Goal: Task Accomplishment & Management: Manage account settings

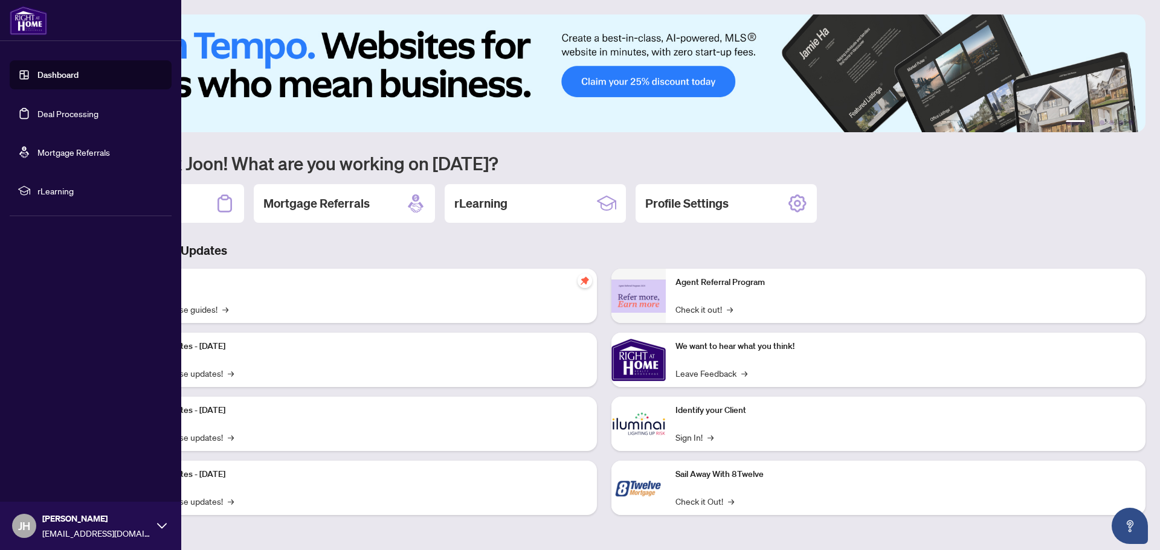
click at [72, 114] on link "Deal Processing" at bounding box center [67, 113] width 61 height 11
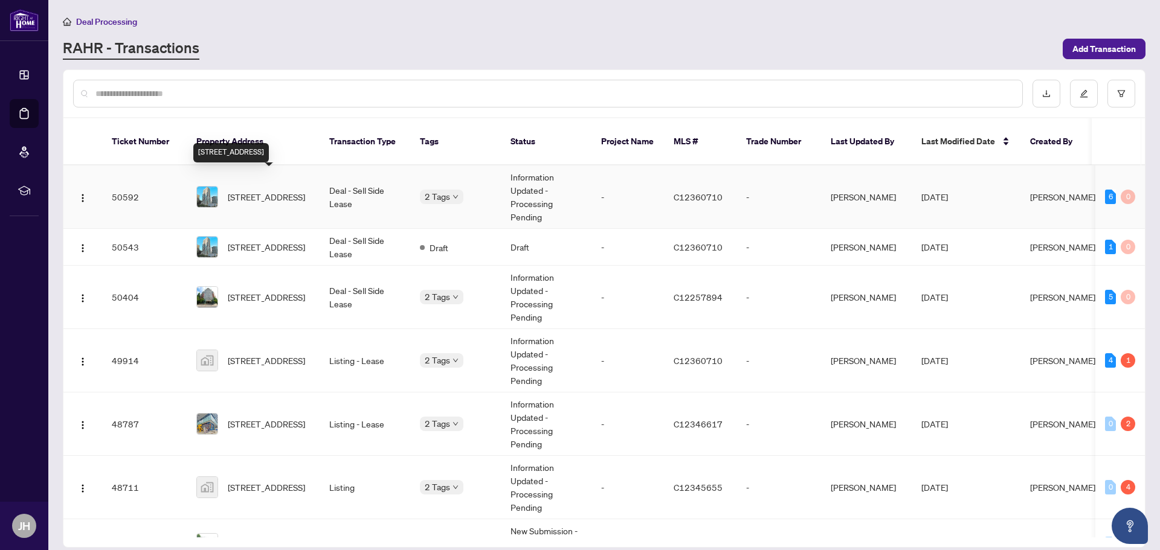
click at [271, 190] on span "[STREET_ADDRESS]" at bounding box center [266, 196] width 77 height 13
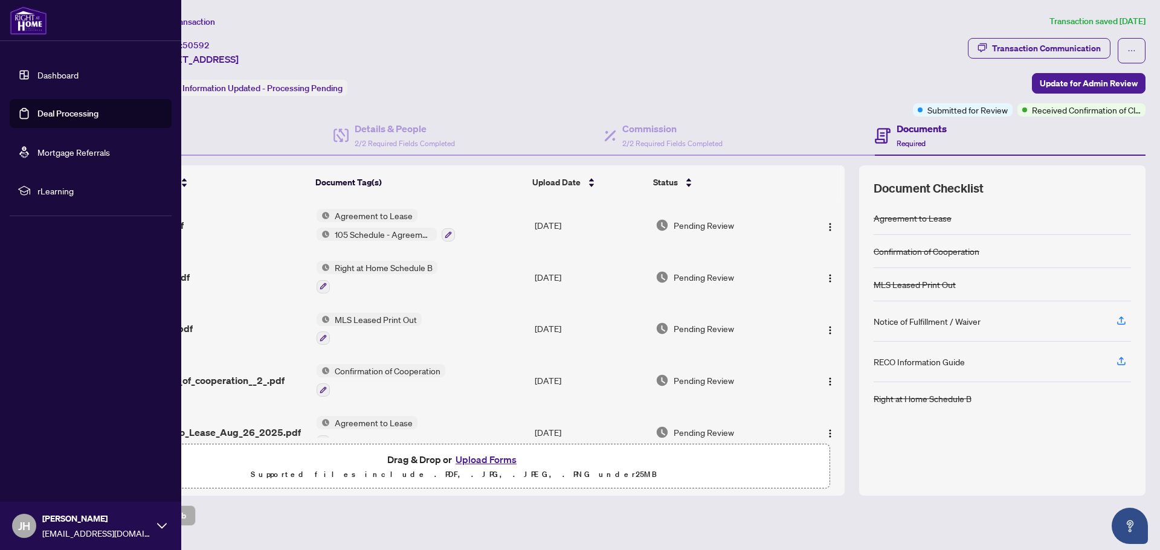
click at [50, 114] on link "Deal Processing" at bounding box center [67, 113] width 61 height 11
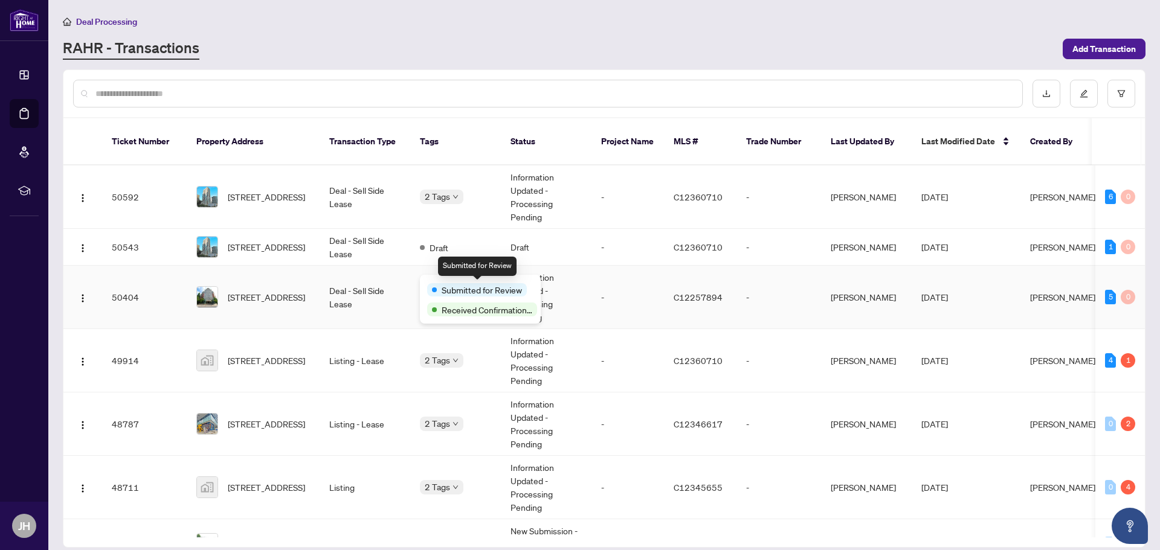
click at [437, 284] on div "Submitted for Review" at bounding box center [477, 289] width 100 height 13
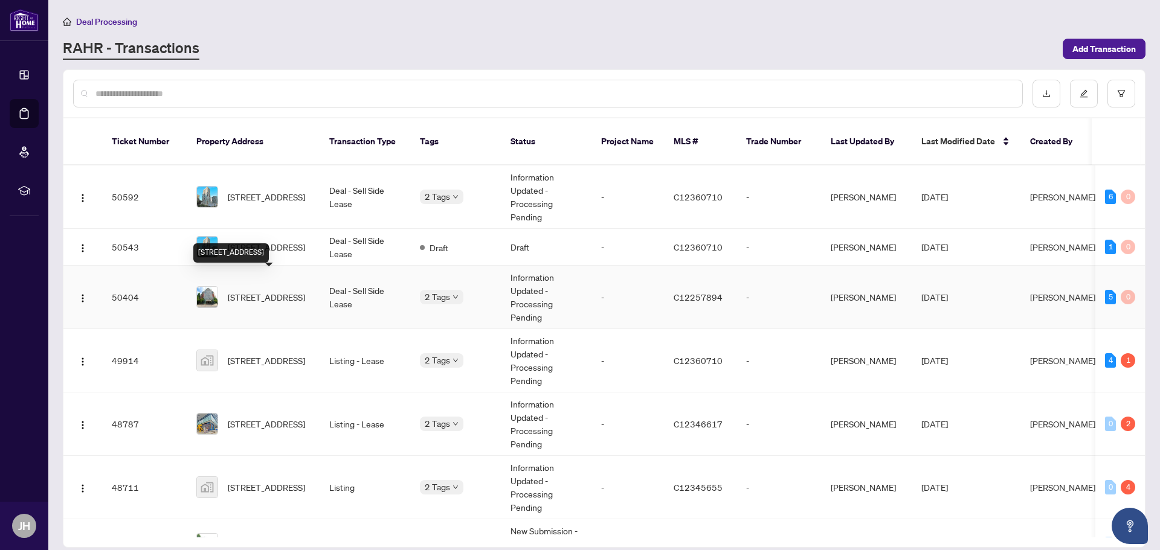
click at [273, 291] on span "[STREET_ADDRESS]" at bounding box center [266, 297] width 77 height 13
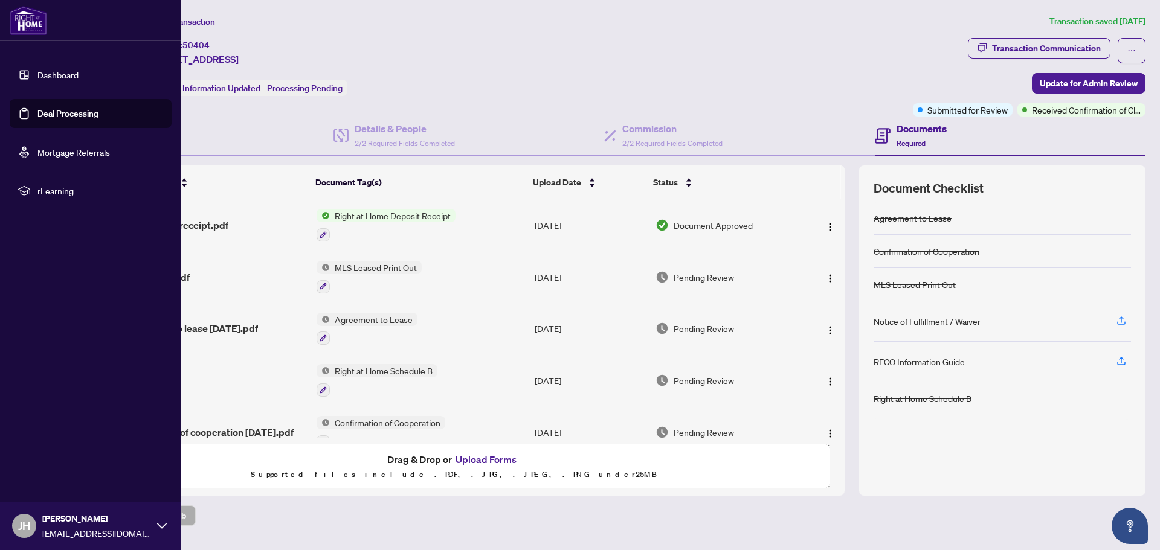
click at [93, 115] on link "Deal Processing" at bounding box center [67, 113] width 61 height 11
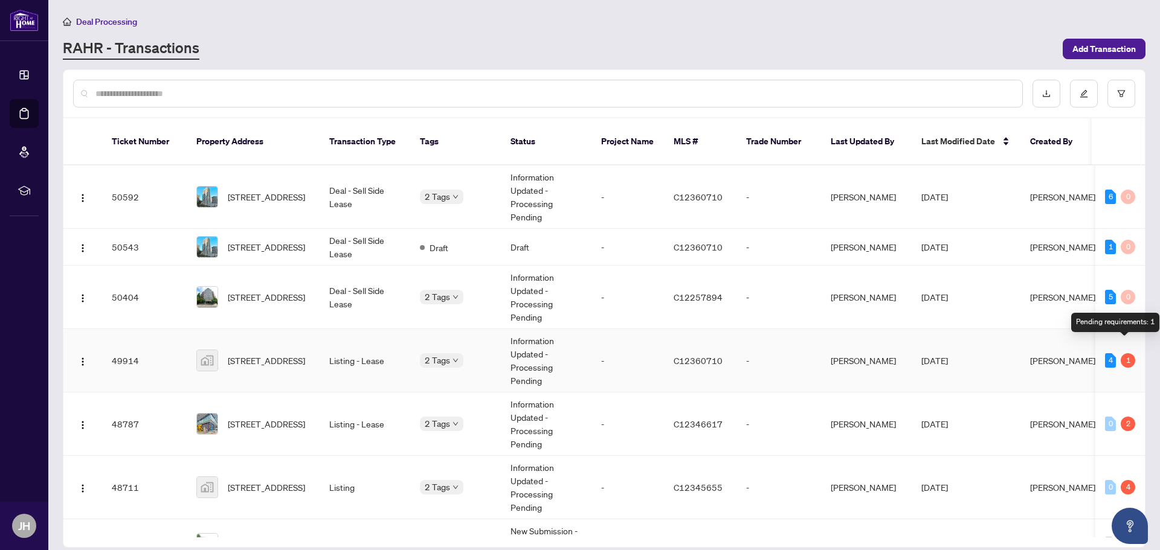
click at [1121, 353] on div "1" at bounding box center [1128, 360] width 14 height 14
click at [420, 356] on span "Requires Additional Docs" at bounding box center [420, 356] width 0 height 0
click at [340, 347] on td "Listing - Lease" at bounding box center [365, 360] width 91 height 63
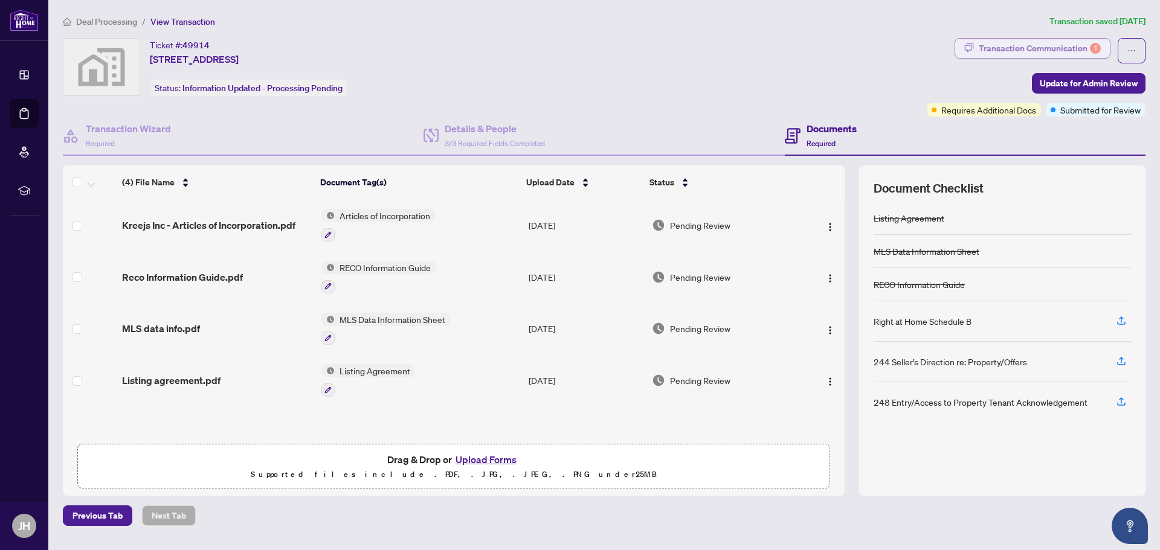
click at [1044, 51] on div "Transaction Communication 1" at bounding box center [1040, 48] width 122 height 19
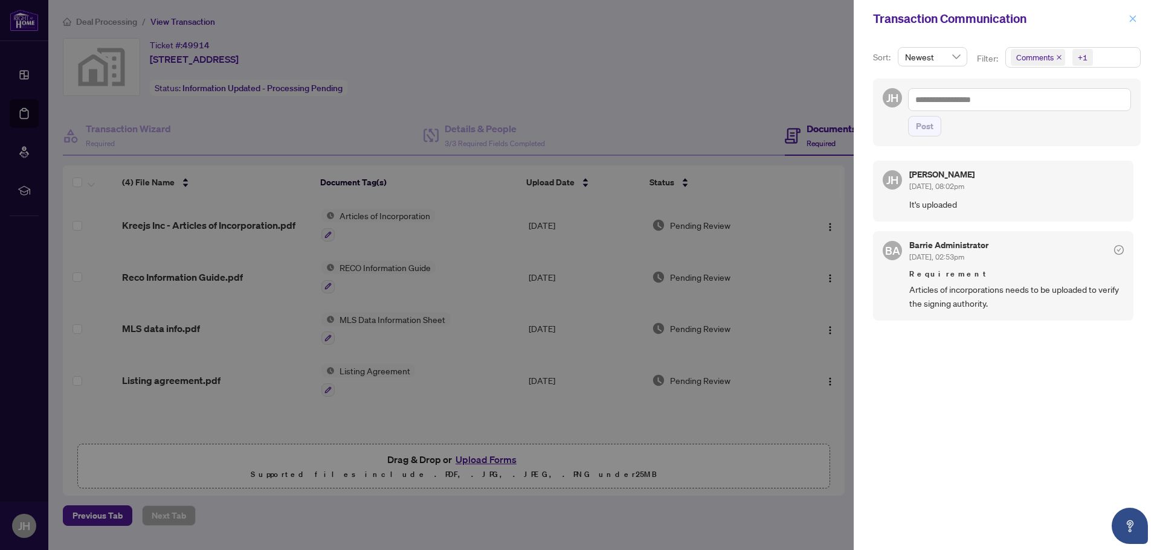
click at [1133, 18] on icon "close" at bounding box center [1133, 18] width 7 height 7
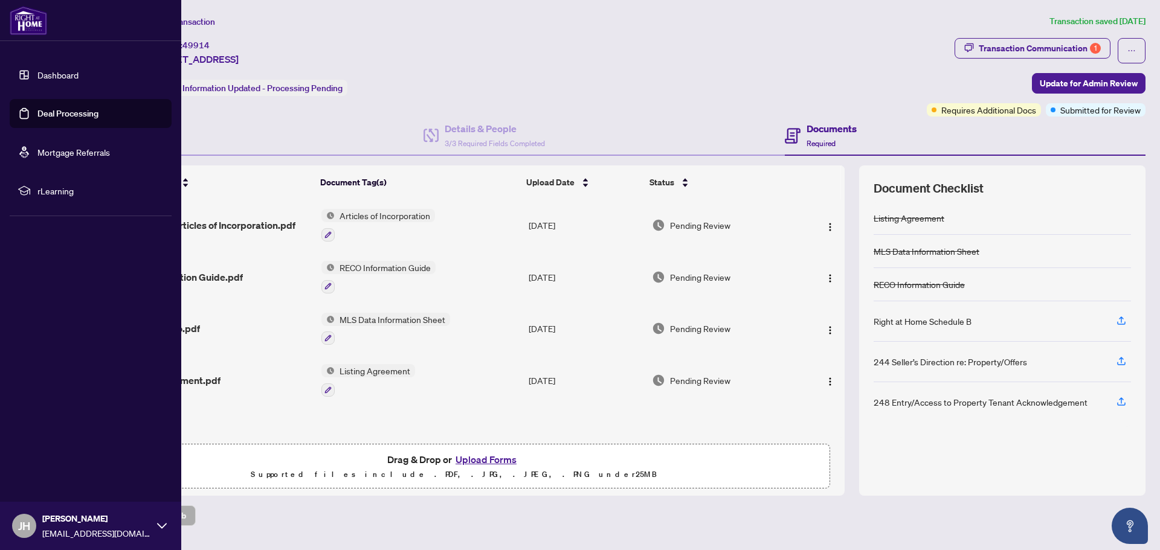
click at [61, 115] on link "Deal Processing" at bounding box center [67, 113] width 61 height 11
